Goal: Task Accomplishment & Management: Use online tool/utility

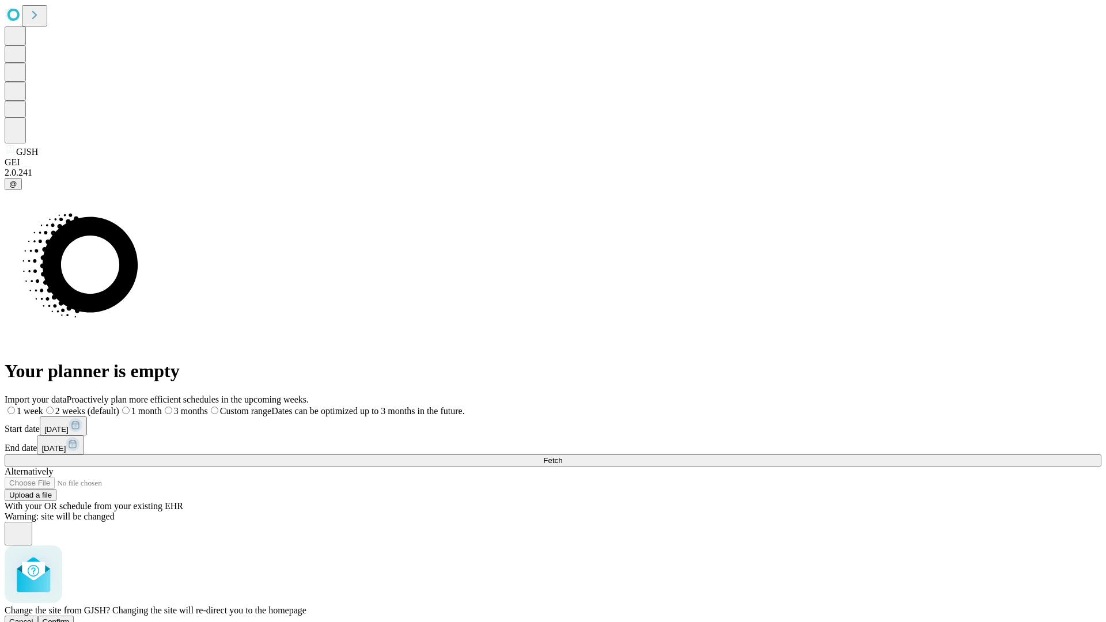
click at [70, 618] on span "Confirm" at bounding box center [56, 622] width 27 height 9
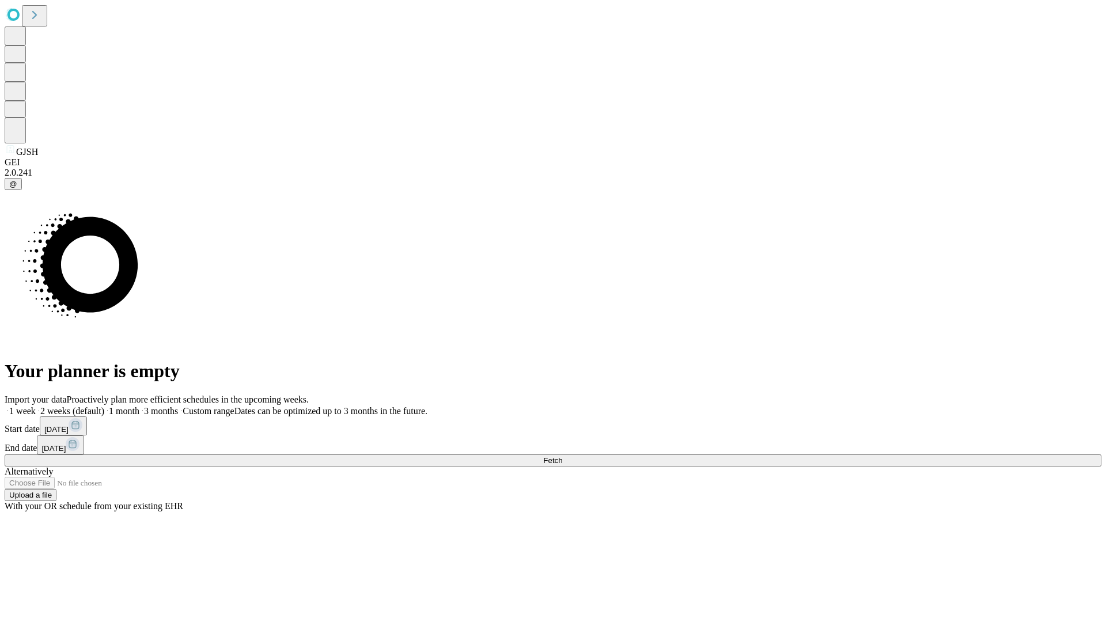
click at [139, 406] on label "1 month" at bounding box center [121, 411] width 35 height 10
click at [562, 456] on span "Fetch" at bounding box center [552, 460] width 19 height 9
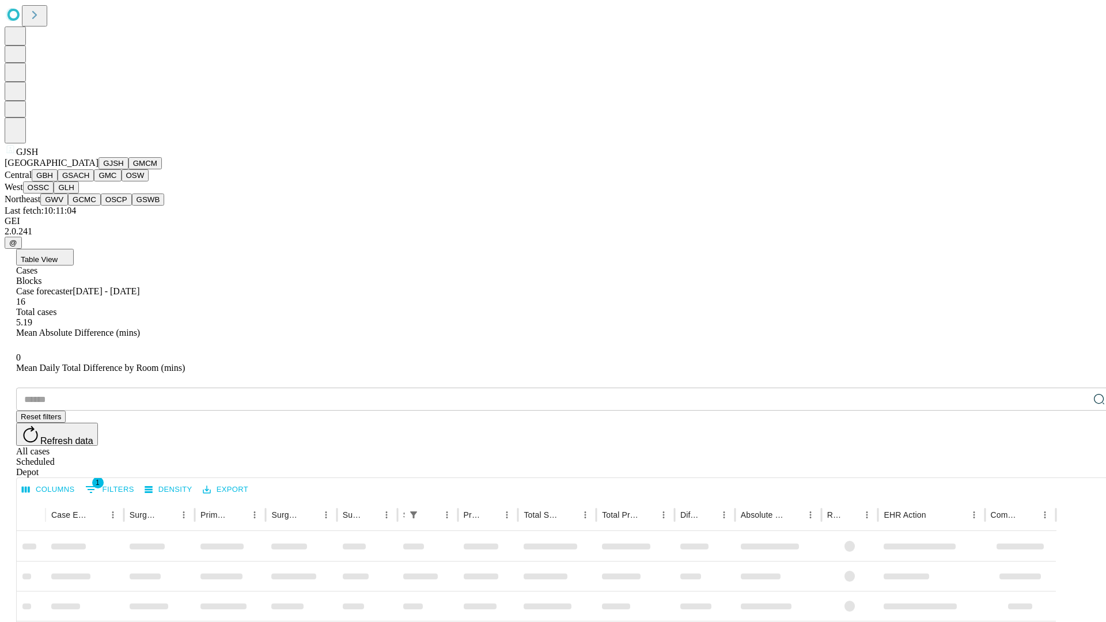
click at [129, 169] on button "GMCM" at bounding box center [145, 163] width 33 height 12
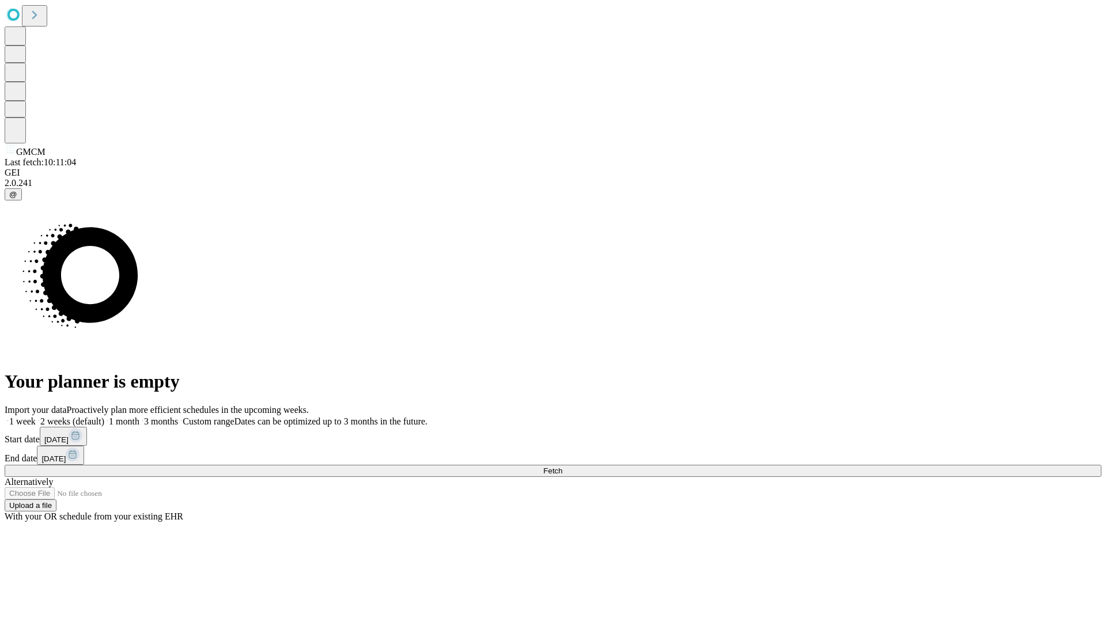
click at [139, 417] on label "1 month" at bounding box center [121, 422] width 35 height 10
click at [562, 467] on span "Fetch" at bounding box center [552, 471] width 19 height 9
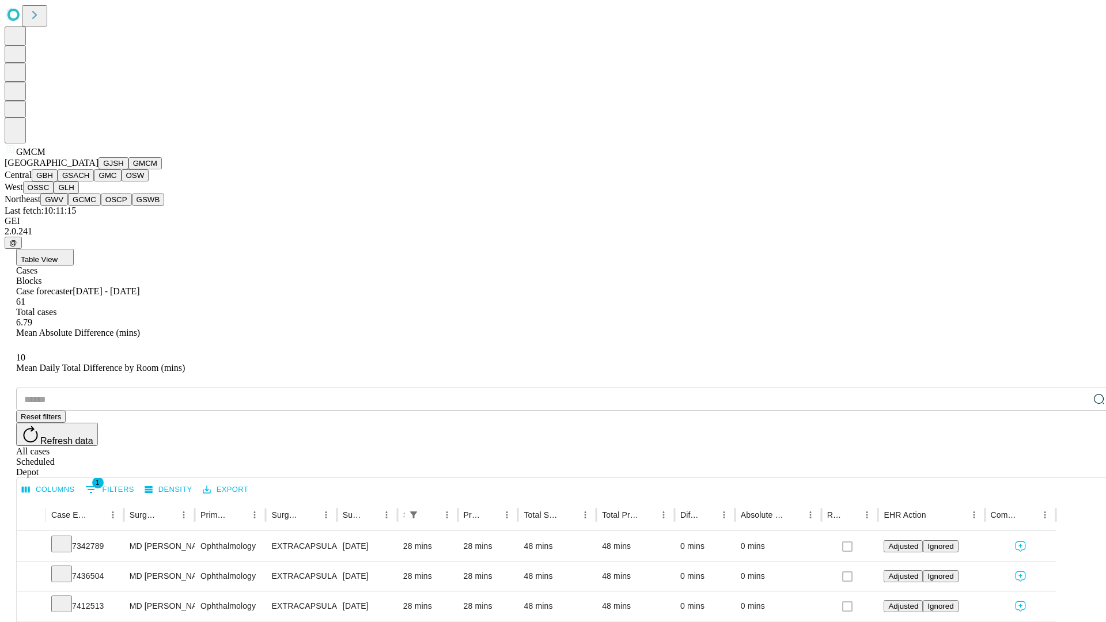
click at [58, 182] on button "GBH" at bounding box center [45, 175] width 26 height 12
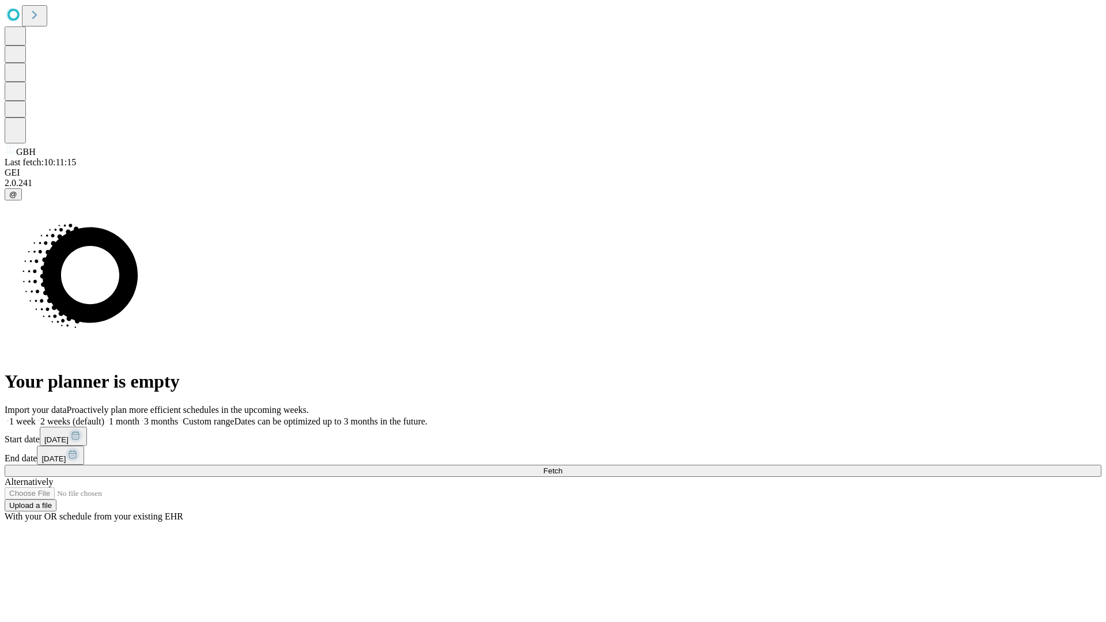
click at [139, 417] on label "1 month" at bounding box center [121, 422] width 35 height 10
click at [562, 467] on span "Fetch" at bounding box center [552, 471] width 19 height 9
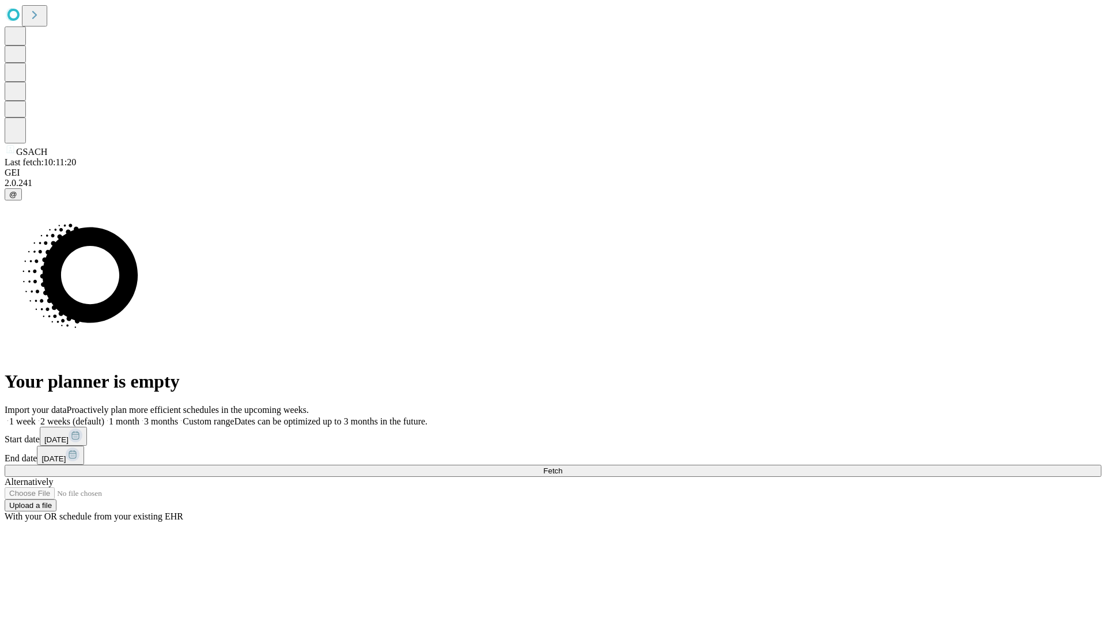
click at [139, 417] on label "1 month" at bounding box center [121, 422] width 35 height 10
click at [562, 467] on span "Fetch" at bounding box center [552, 471] width 19 height 9
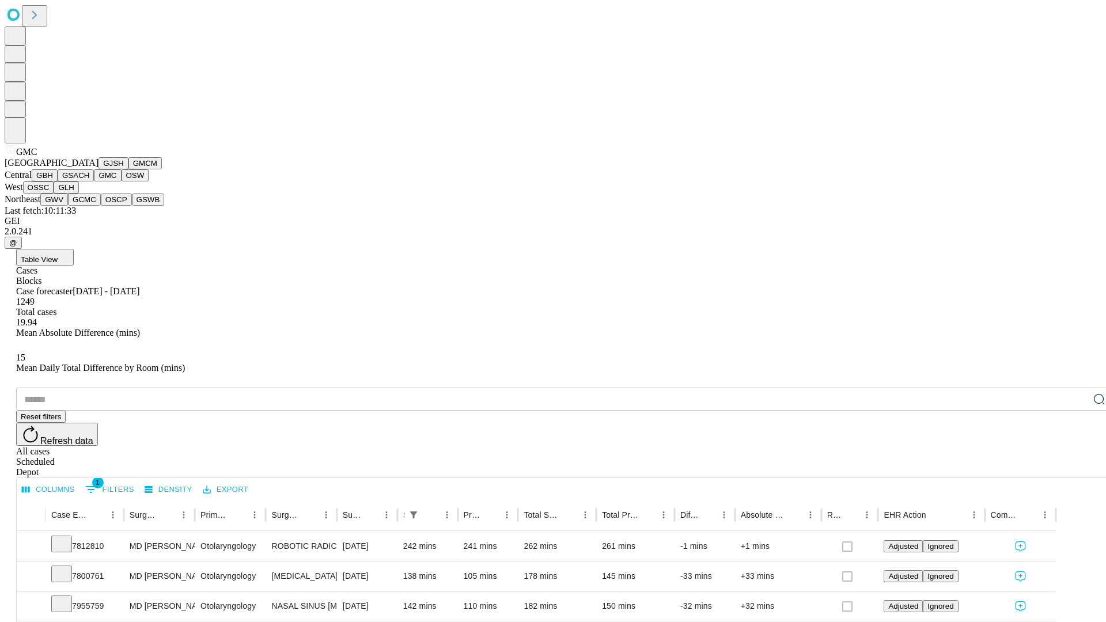
click at [122, 182] on button "OSW" at bounding box center [136, 175] width 28 height 12
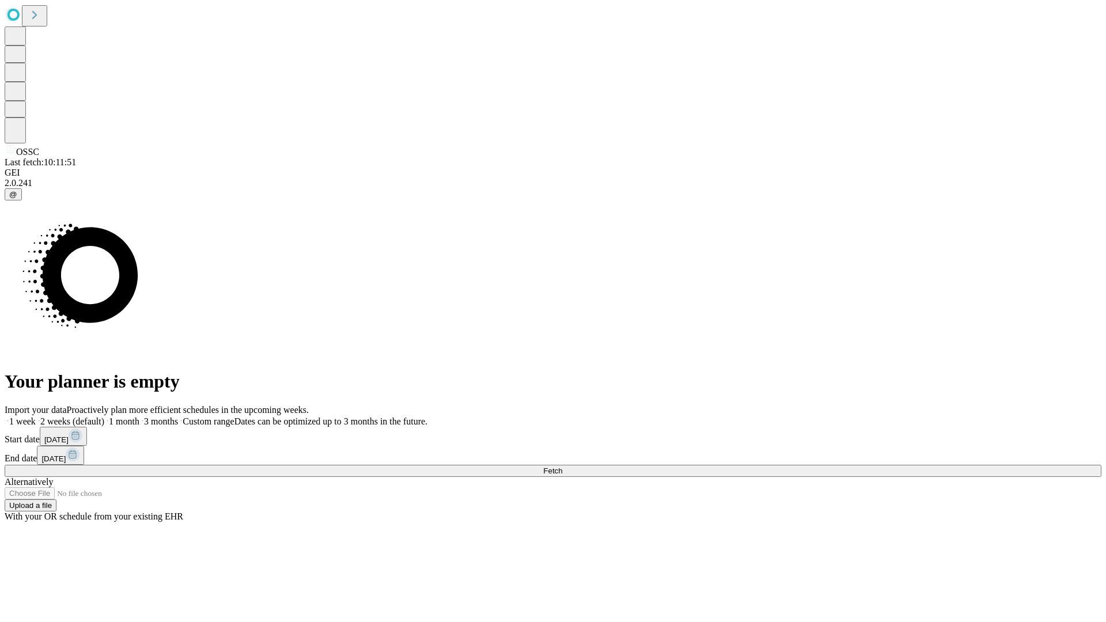
click at [139, 417] on label "1 month" at bounding box center [121, 422] width 35 height 10
click at [562, 467] on span "Fetch" at bounding box center [552, 471] width 19 height 9
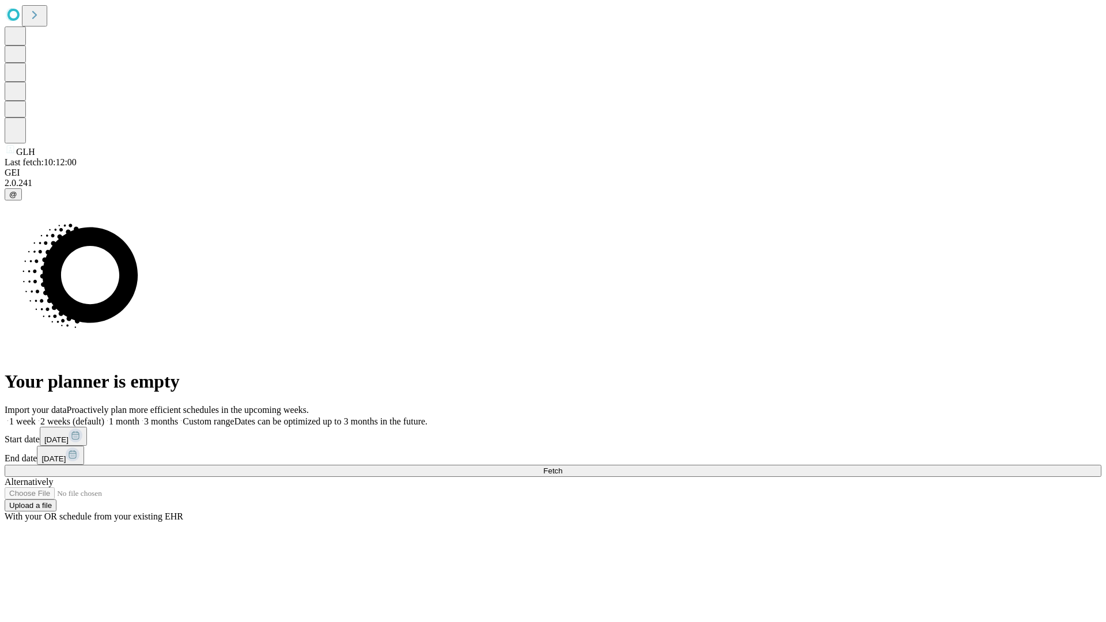
click at [139, 417] on label "1 month" at bounding box center [121, 422] width 35 height 10
click at [562, 467] on span "Fetch" at bounding box center [552, 471] width 19 height 9
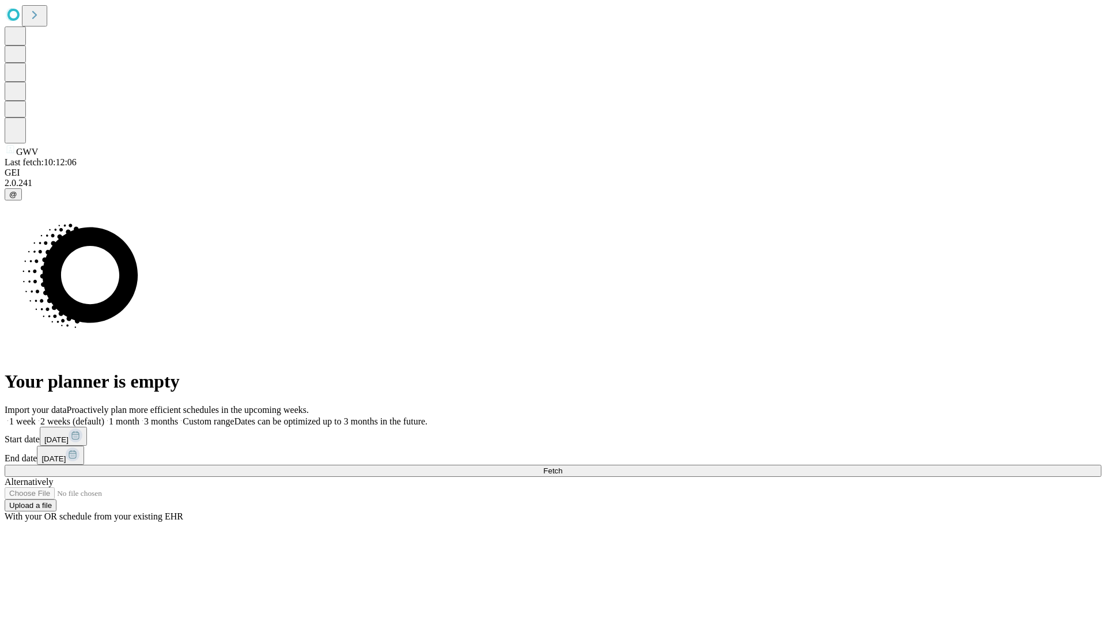
click at [139, 417] on label "1 month" at bounding box center [121, 422] width 35 height 10
click at [562, 467] on span "Fetch" at bounding box center [552, 471] width 19 height 9
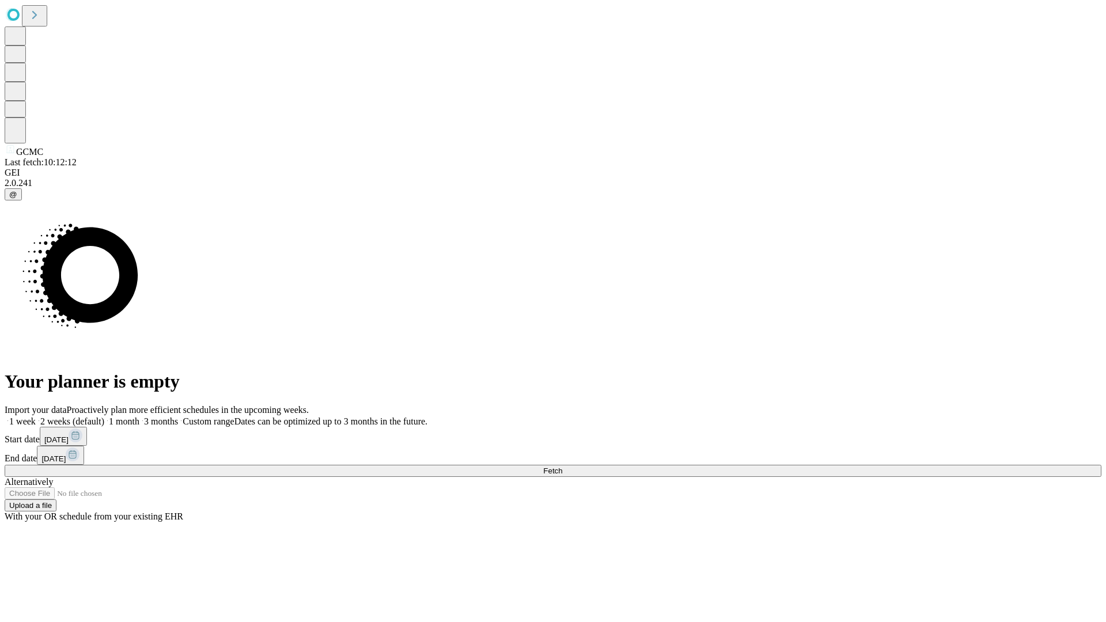
click at [139, 417] on label "1 month" at bounding box center [121, 422] width 35 height 10
click at [562, 467] on span "Fetch" at bounding box center [552, 471] width 19 height 9
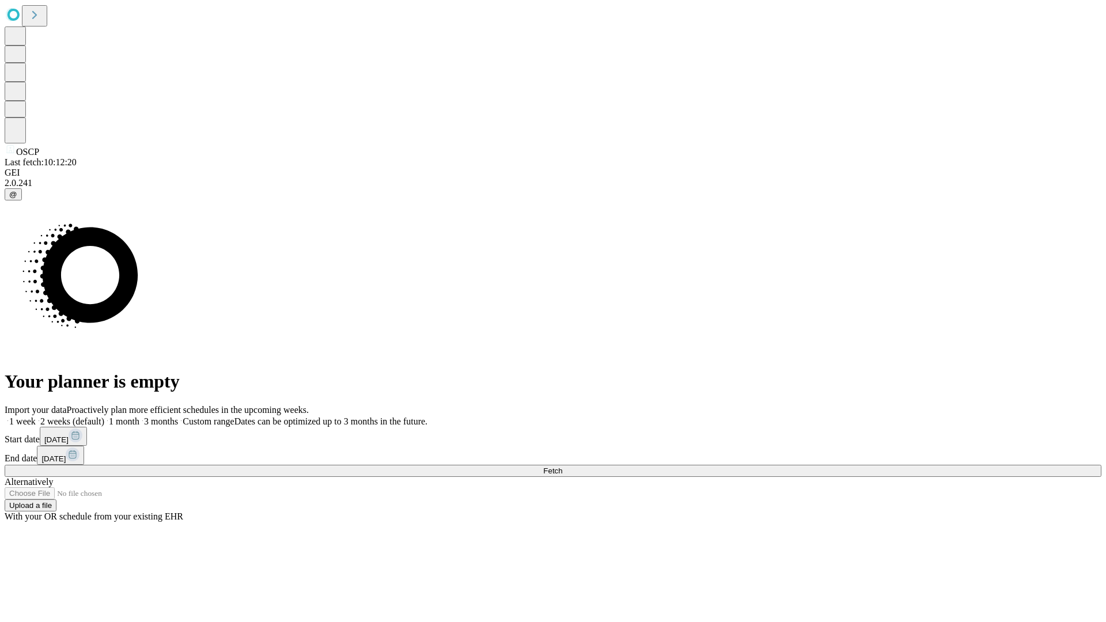
click at [562, 467] on span "Fetch" at bounding box center [552, 471] width 19 height 9
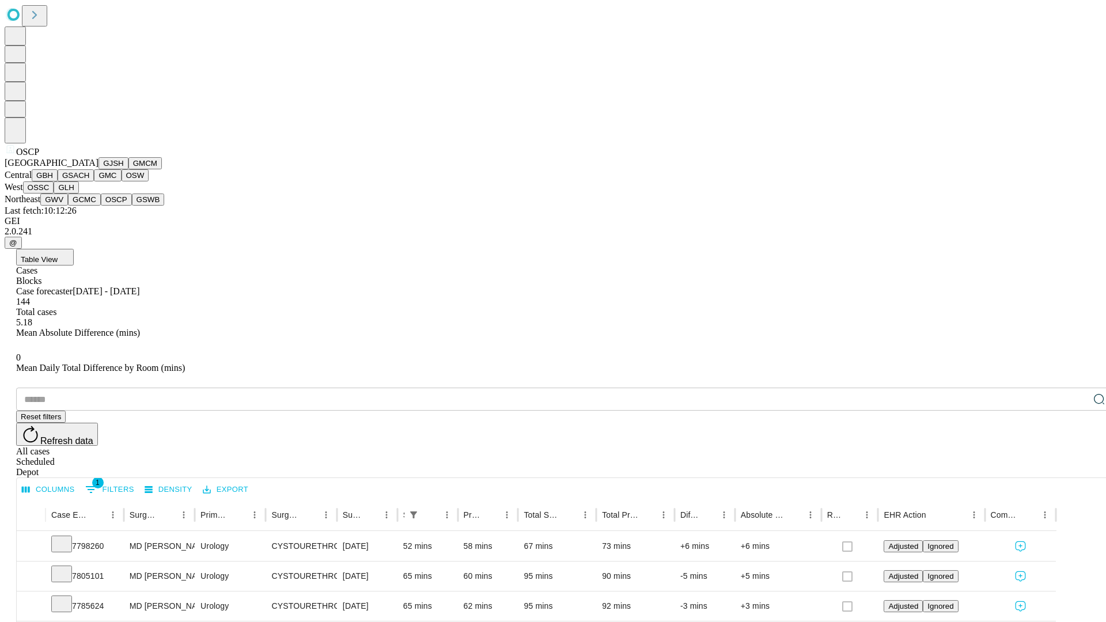
click at [132, 206] on button "GSWB" at bounding box center [148, 200] width 33 height 12
